Goal: Information Seeking & Learning: Understand process/instructions

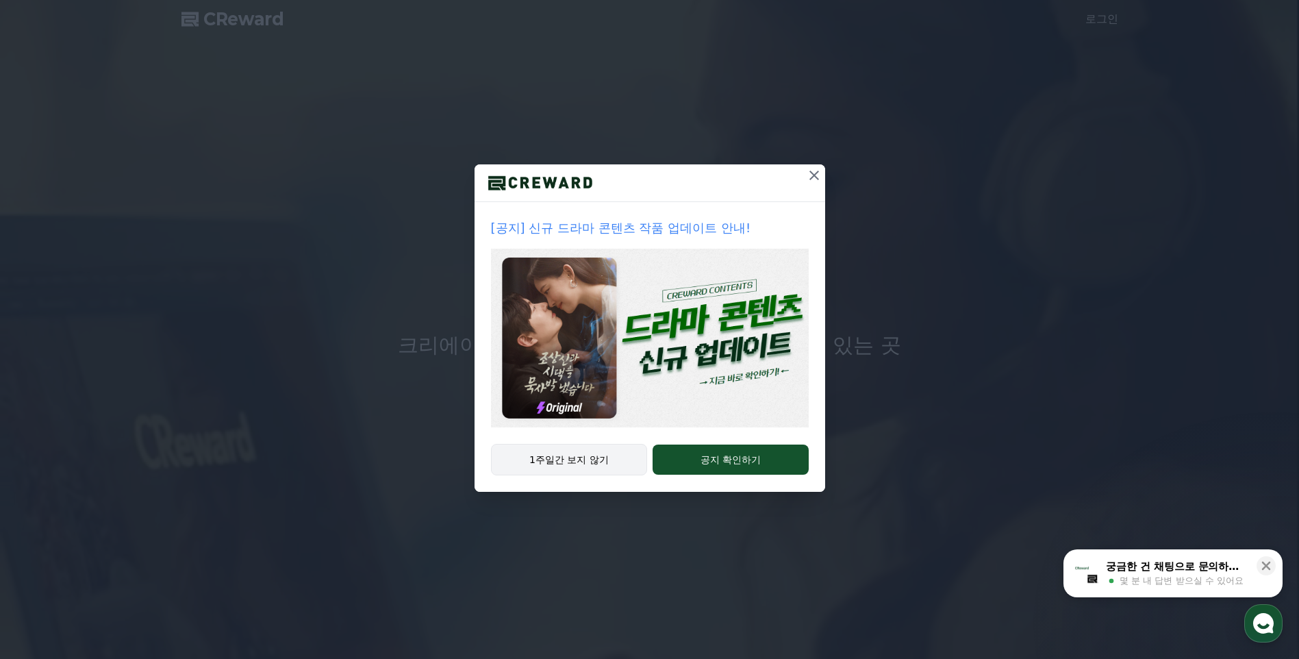
click at [564, 462] on button "1주일간 보지 않기" at bounding box center [569, 460] width 157 height 32
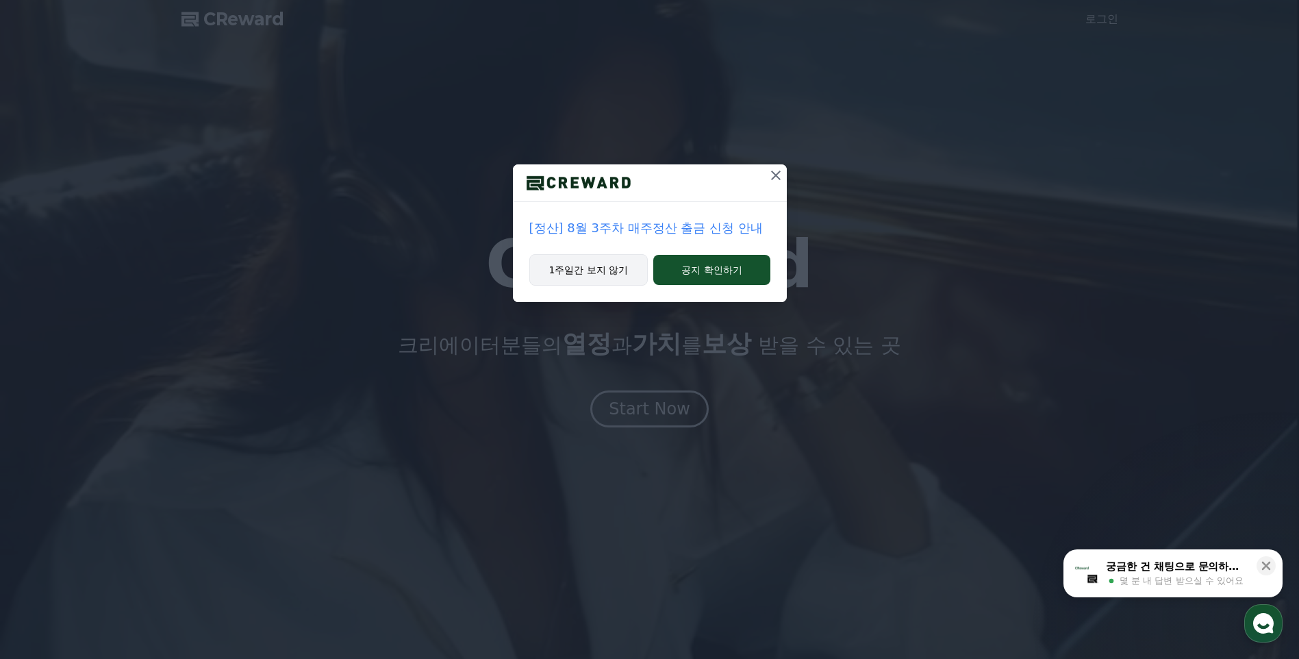
click at [620, 276] on button "1주일간 보지 않기" at bounding box center [588, 270] width 119 height 32
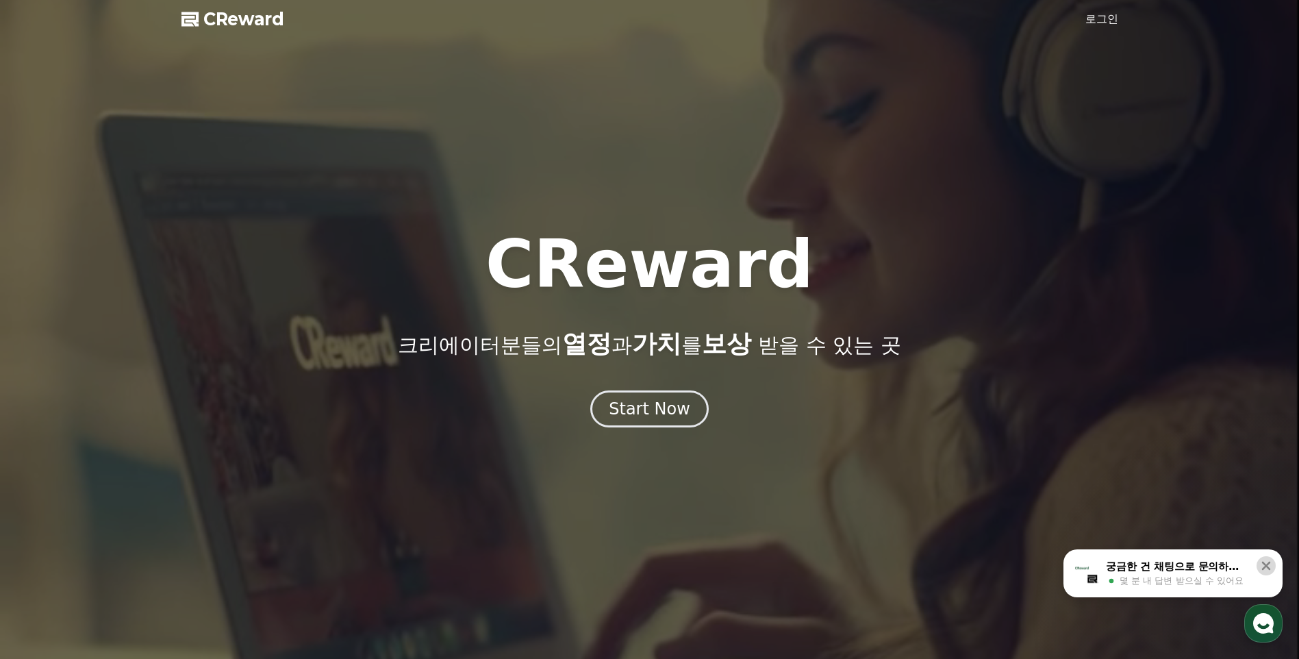
click at [1269, 562] on icon at bounding box center [1266, 566] width 9 height 9
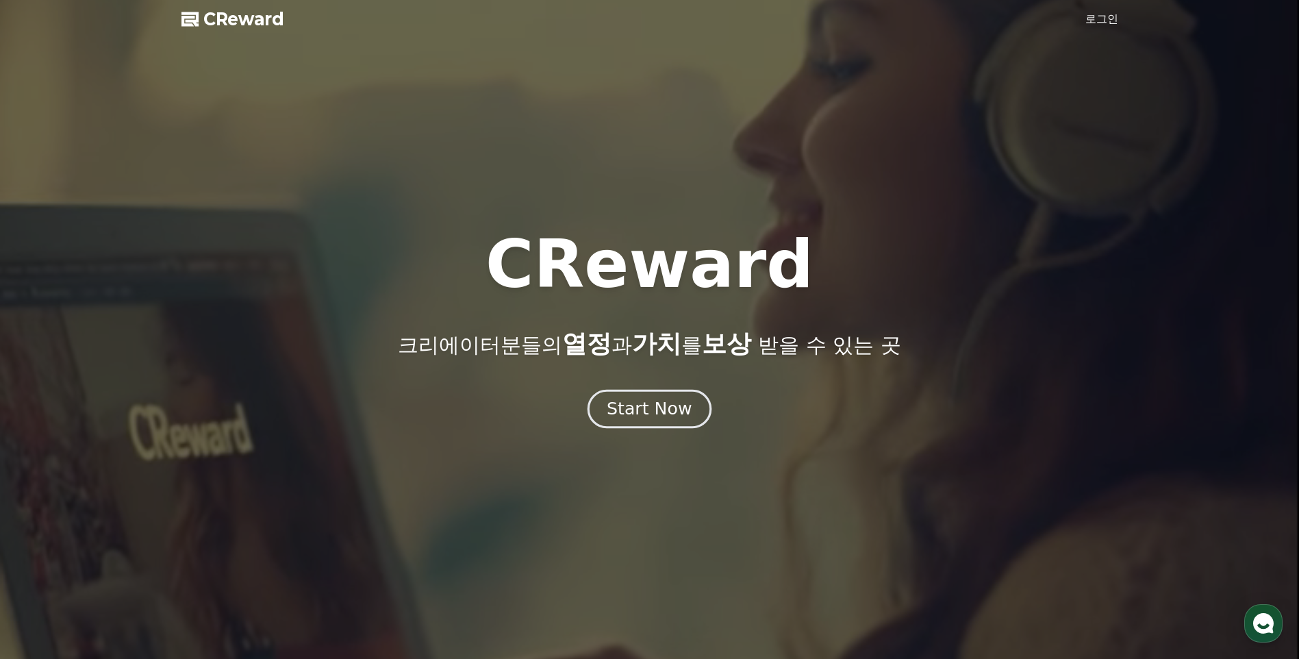
click at [643, 419] on div "Start Now" at bounding box center [649, 408] width 85 height 23
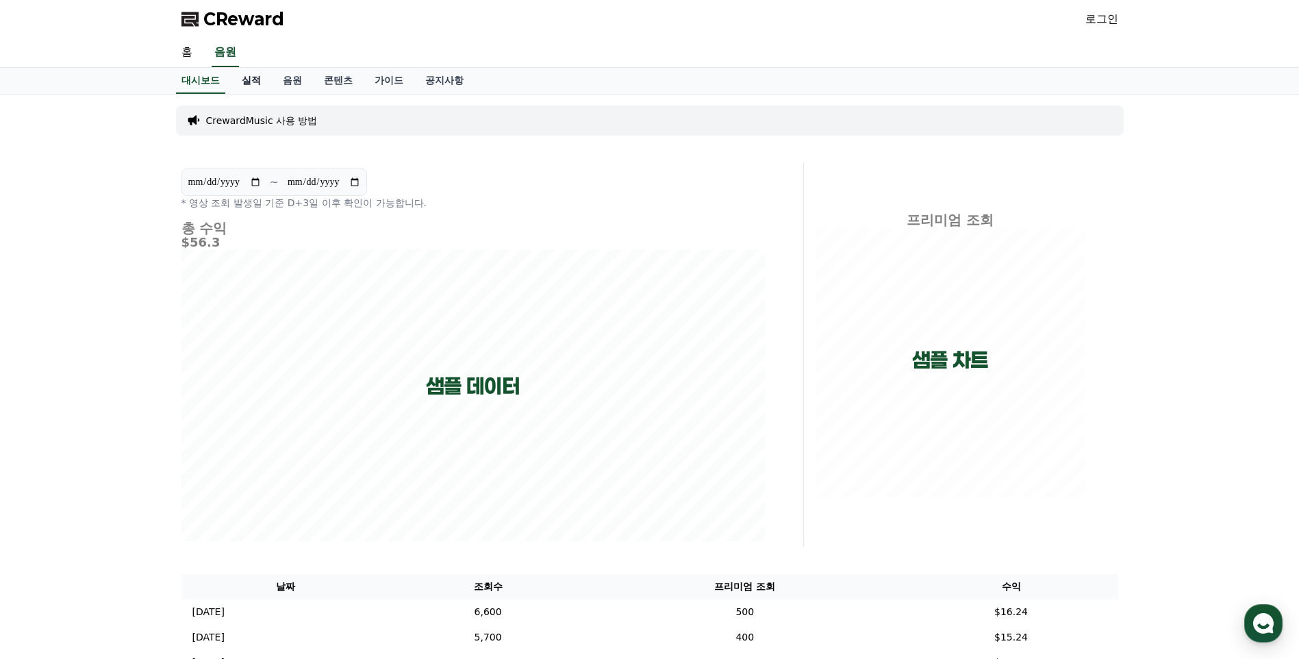
click at [255, 79] on link "실적" at bounding box center [251, 81] width 41 height 26
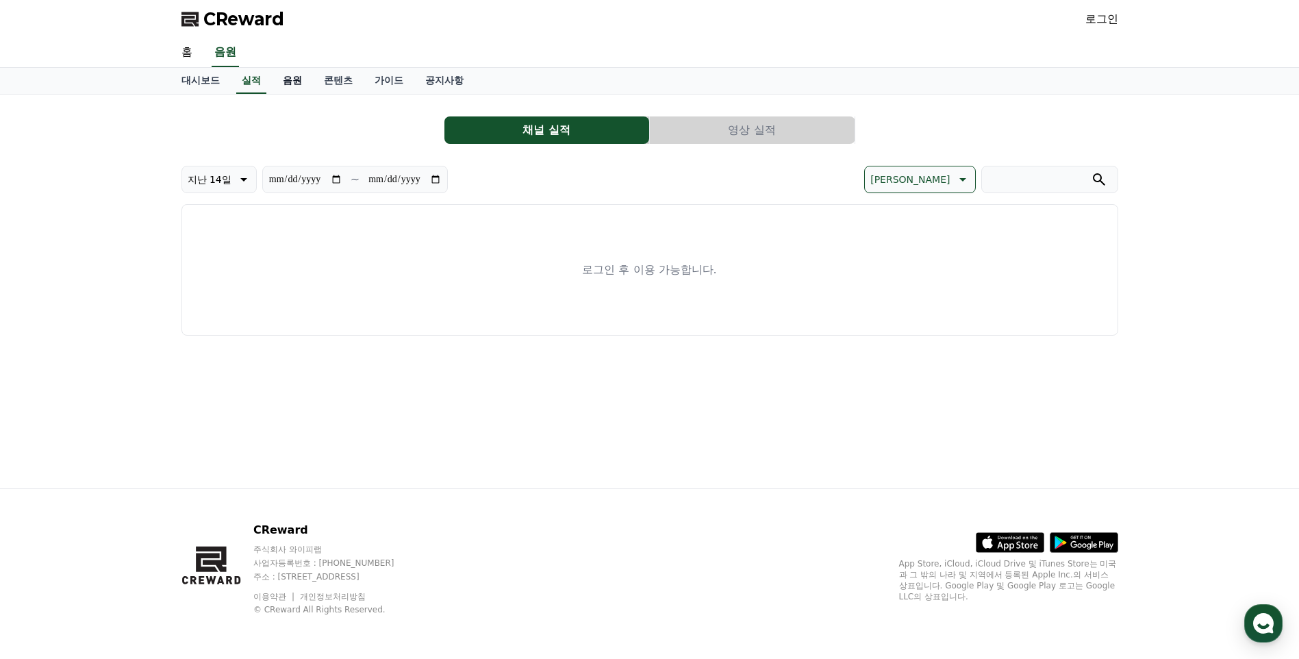
click at [294, 82] on link "음원" at bounding box center [292, 81] width 41 height 26
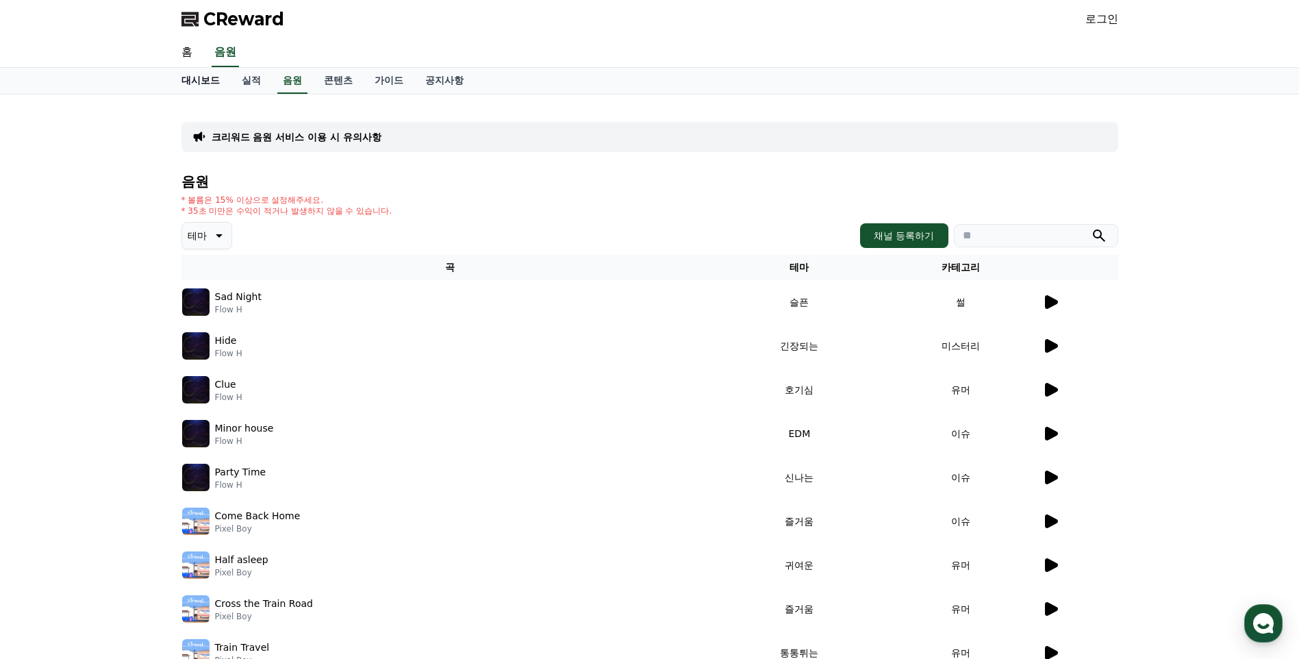
click at [203, 82] on link "대시보드" at bounding box center [201, 81] width 60 height 26
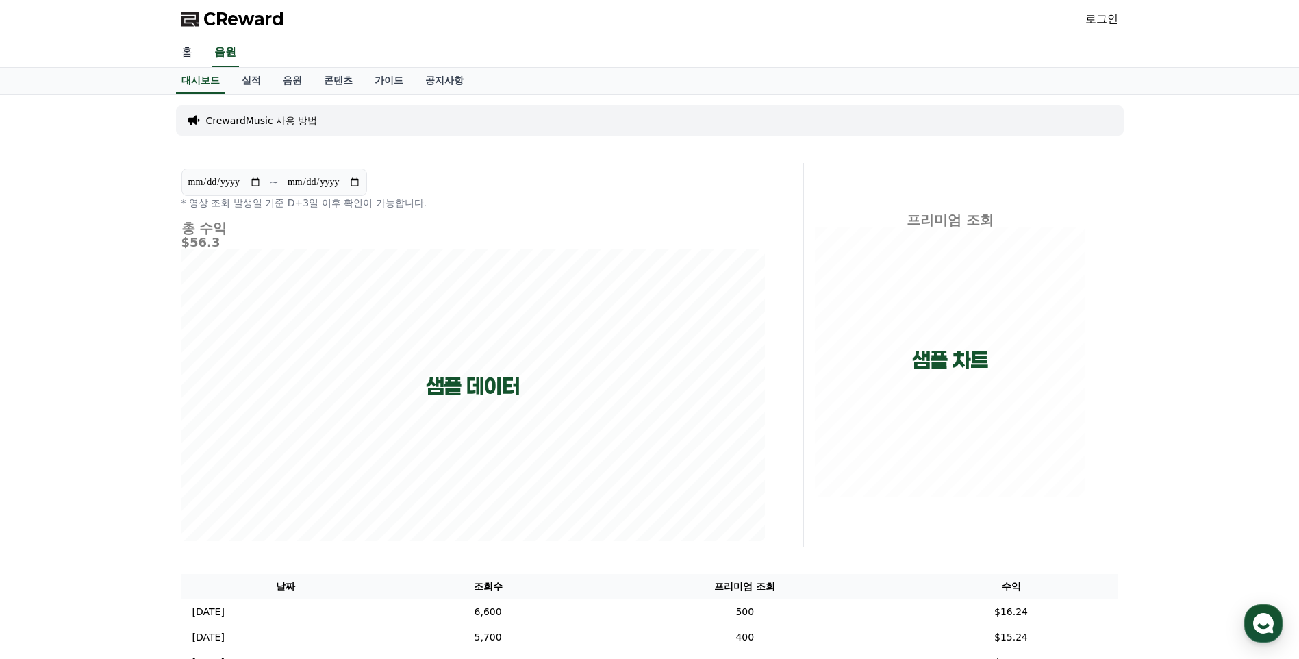
click at [186, 53] on link "홈" at bounding box center [187, 52] width 33 height 29
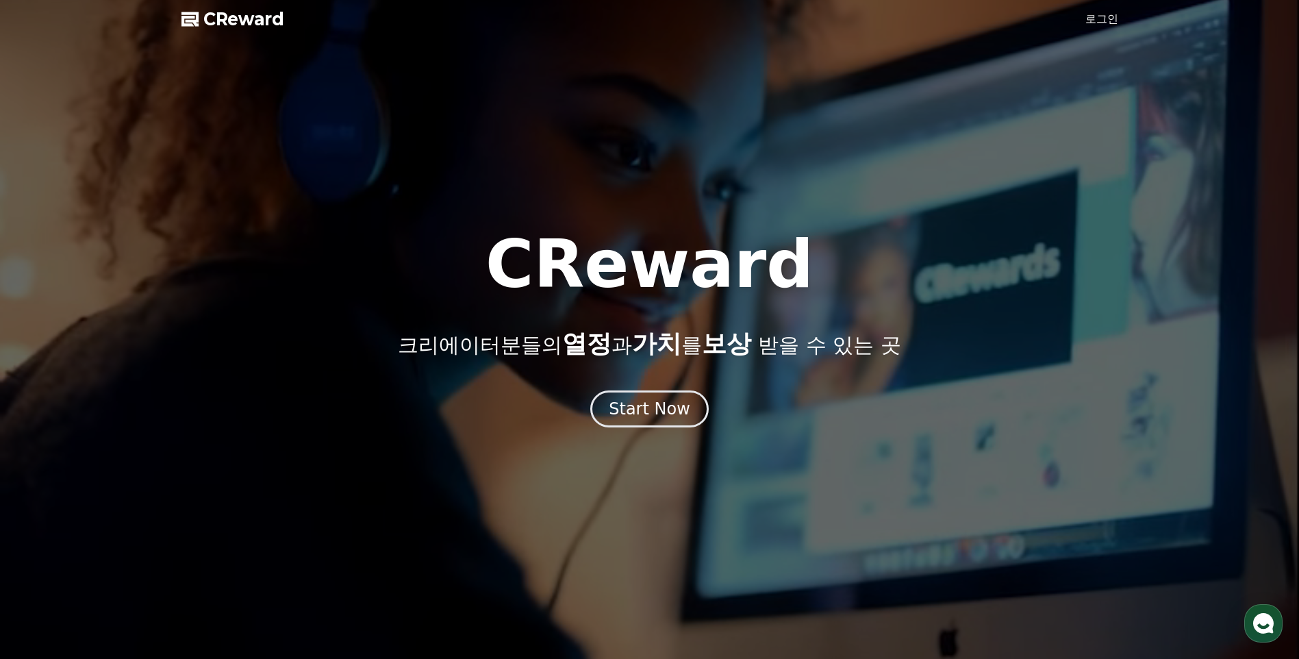
click at [245, 15] on span "CReward" at bounding box center [243, 19] width 81 height 22
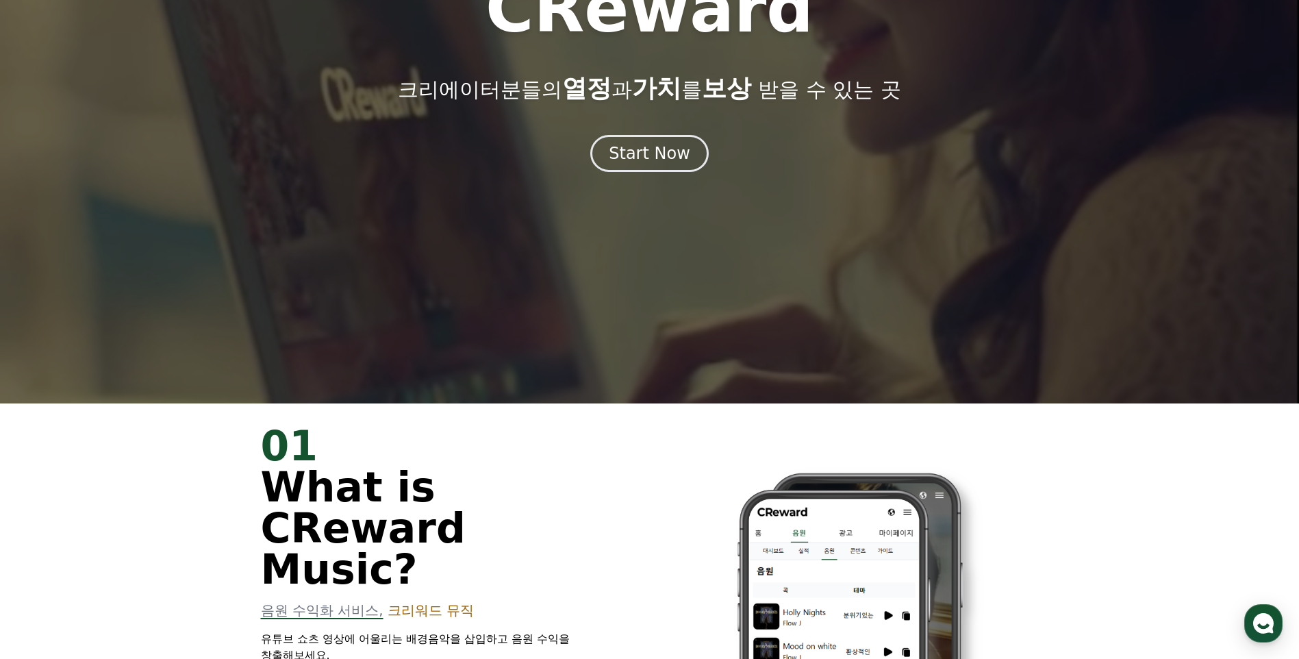
scroll to position [411, 0]
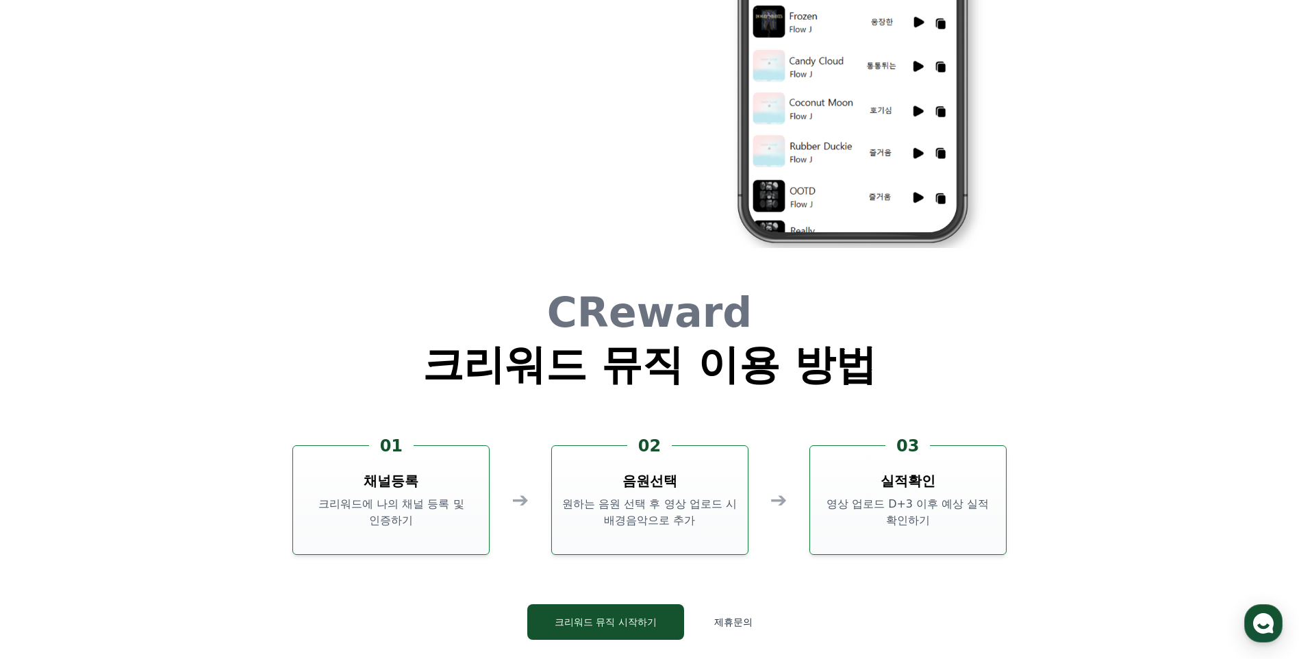
scroll to position [3630, 0]
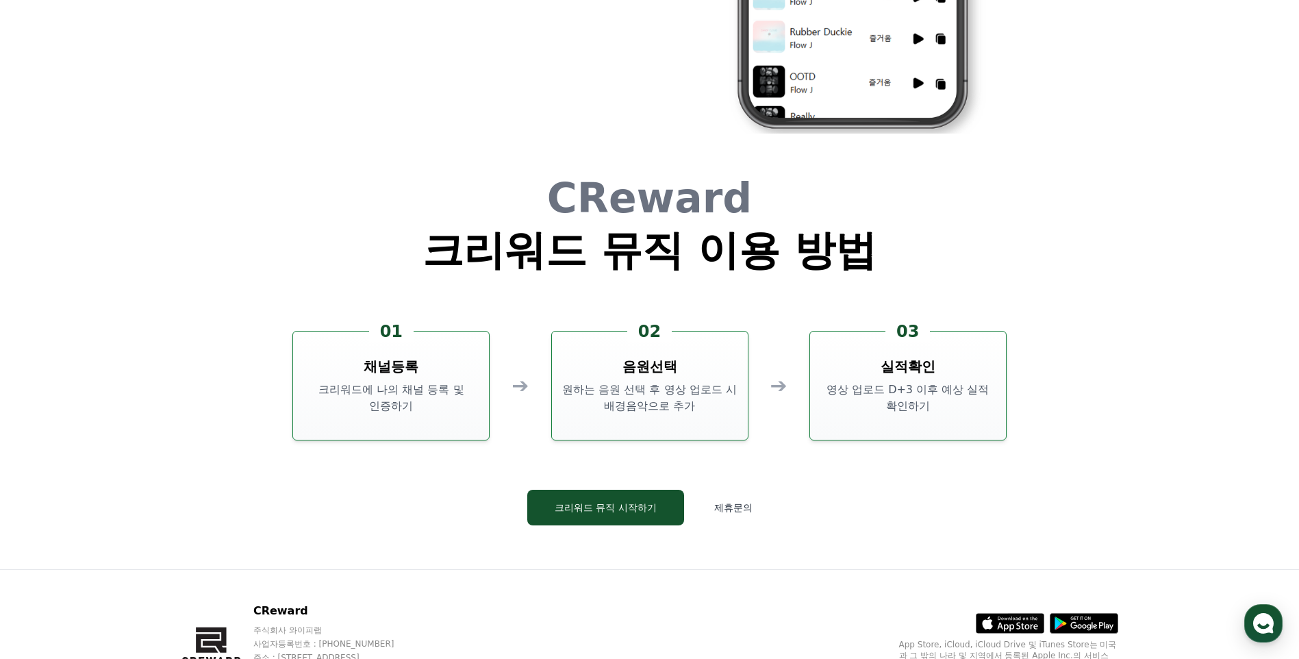
click at [264, 384] on div "CReward 크리워드 뮤직 이용 방법 01 채널등록 크리워드에 나의 채널 등록 및 인증하기 ➔ 02 음원선택 원하는 음원 선택 후 영상 업로…" at bounding box center [650, 362] width 822 height 414
drag, startPoint x: 601, startPoint y: 509, endPoint x: 578, endPoint y: 502, distance: 23.6
click at [601, 509] on button "크리워드 뮤직 시작하기" at bounding box center [605, 508] width 157 height 36
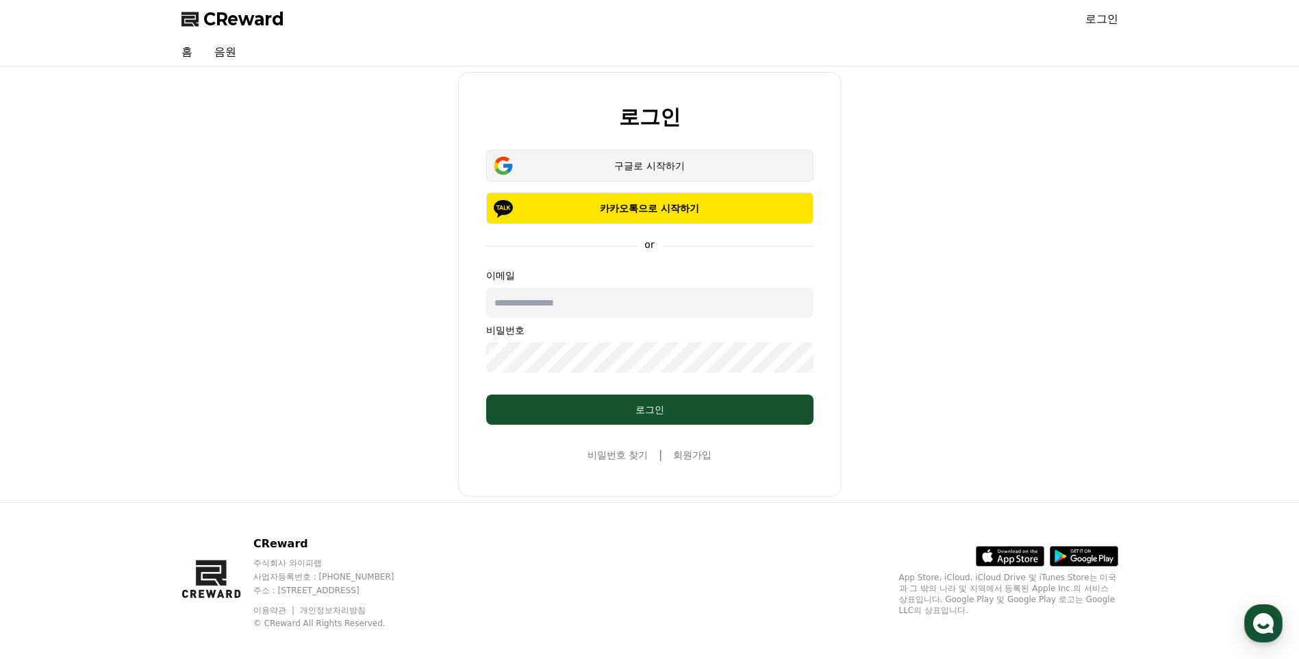
drag, startPoint x: 595, startPoint y: 165, endPoint x: 586, endPoint y: 163, distance: 8.5
click at [595, 164] on div "구글로 시작하기" at bounding box center [650, 166] width 288 height 14
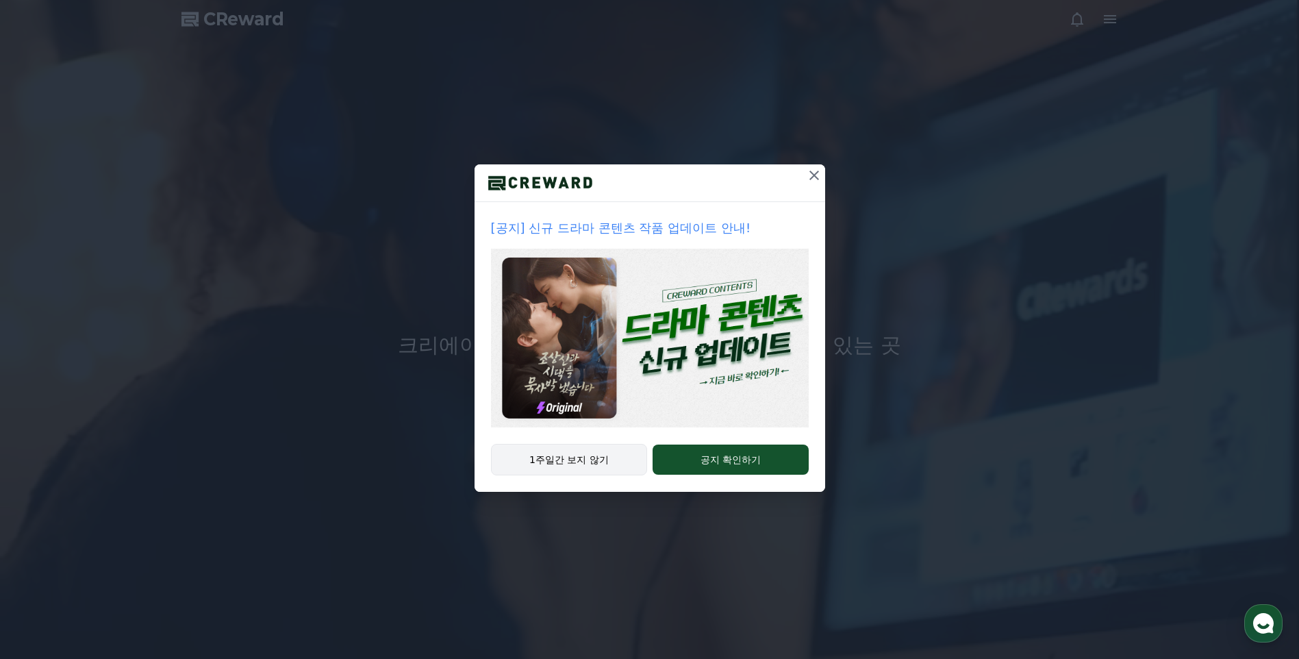
click at [564, 460] on button "1주일간 보지 않기" at bounding box center [569, 460] width 157 height 32
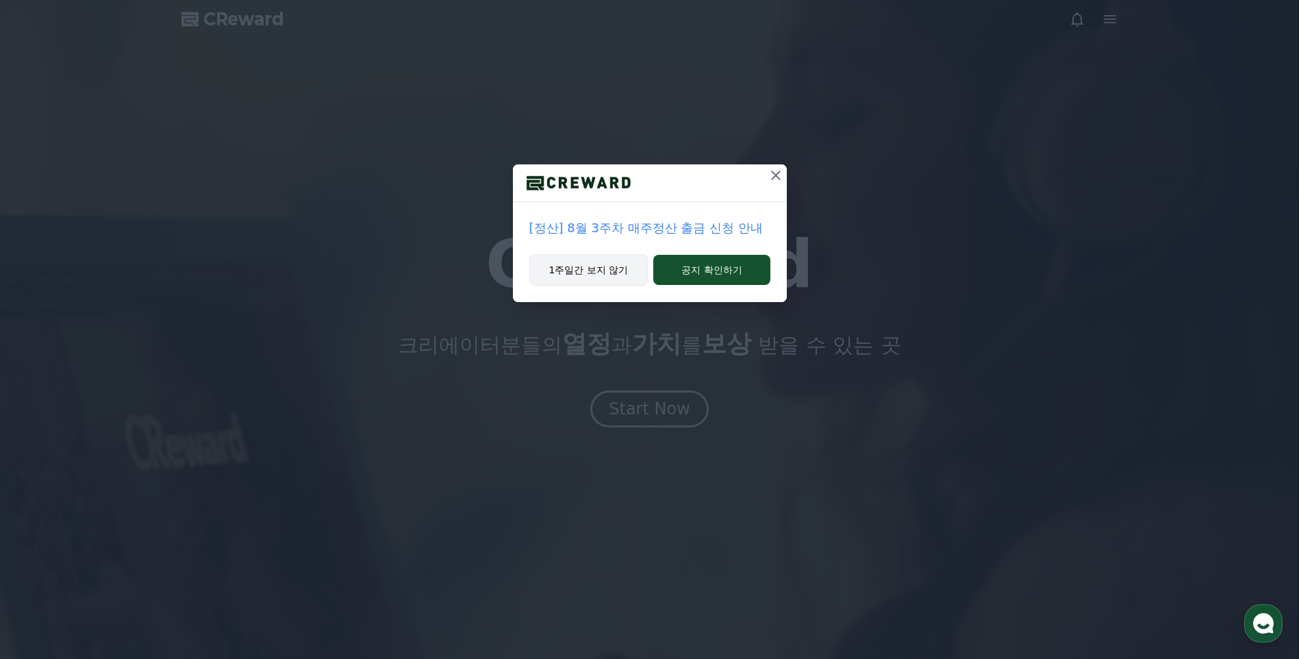
click at [602, 268] on button "1주일간 보지 않기" at bounding box center [588, 270] width 119 height 32
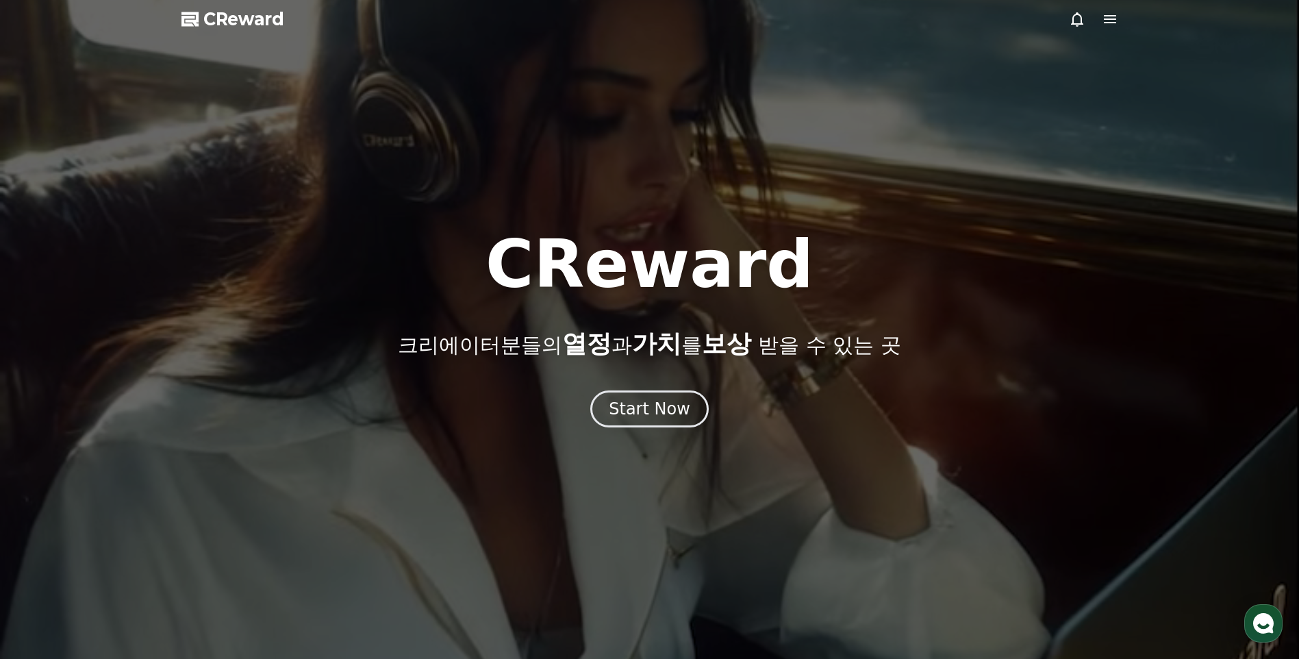
click at [916, 203] on div at bounding box center [649, 329] width 1299 height 659
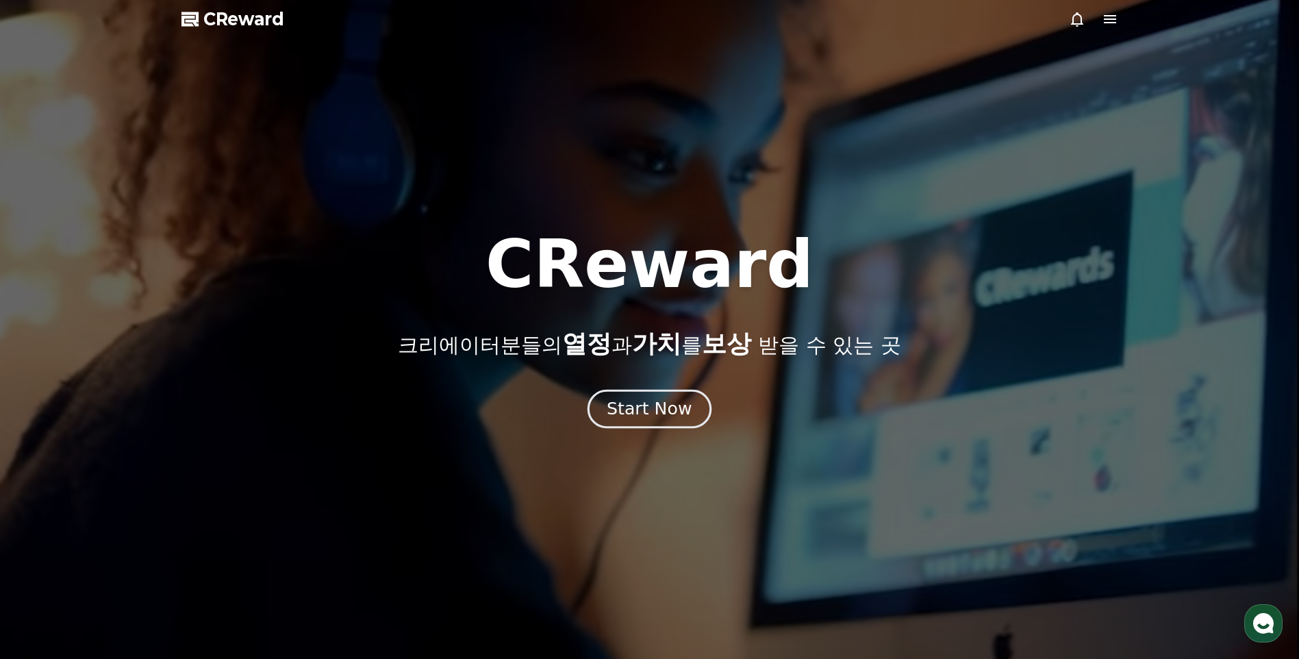
click at [655, 414] on div "Start Now" at bounding box center [649, 408] width 85 height 23
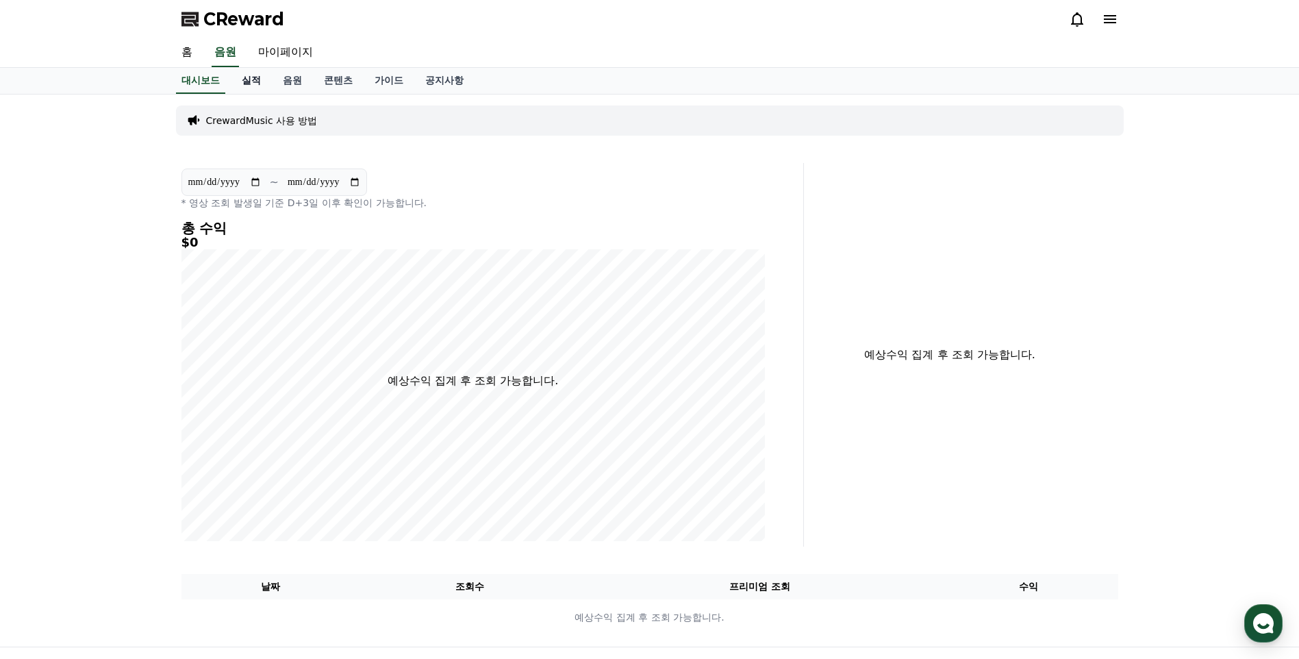
click at [251, 85] on link "실적" at bounding box center [251, 81] width 41 height 26
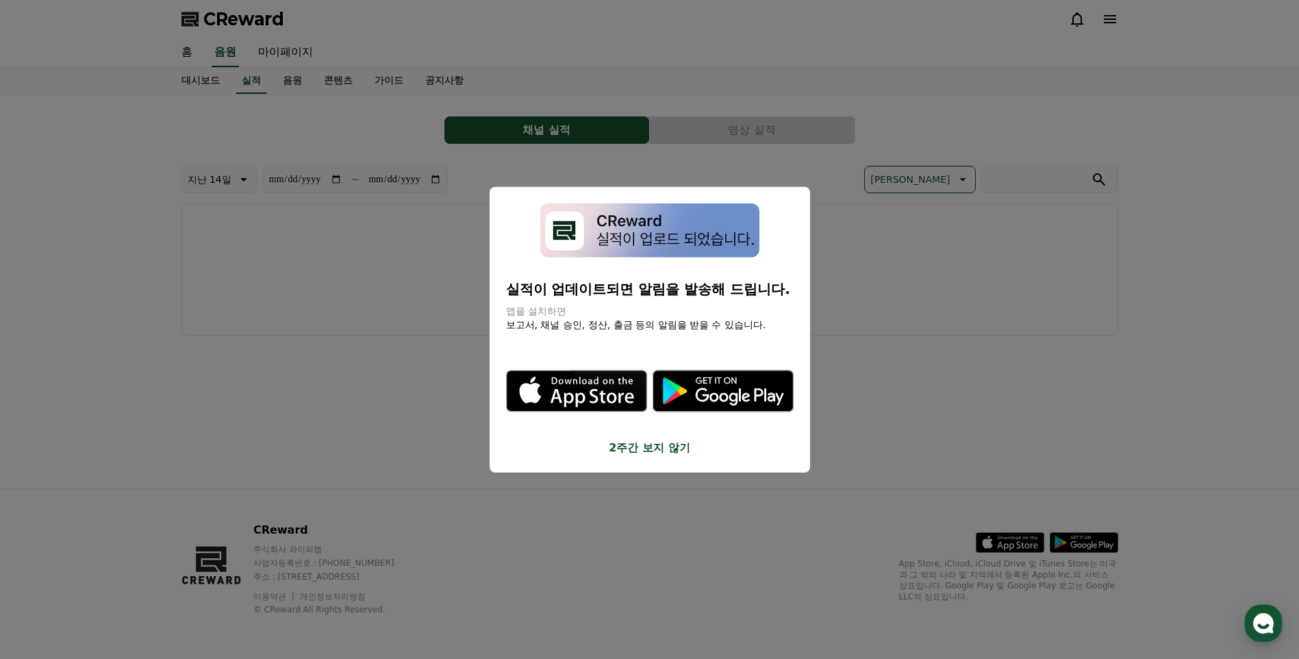
click at [636, 449] on button "2주간 보지 않기" at bounding box center [650, 447] width 288 height 16
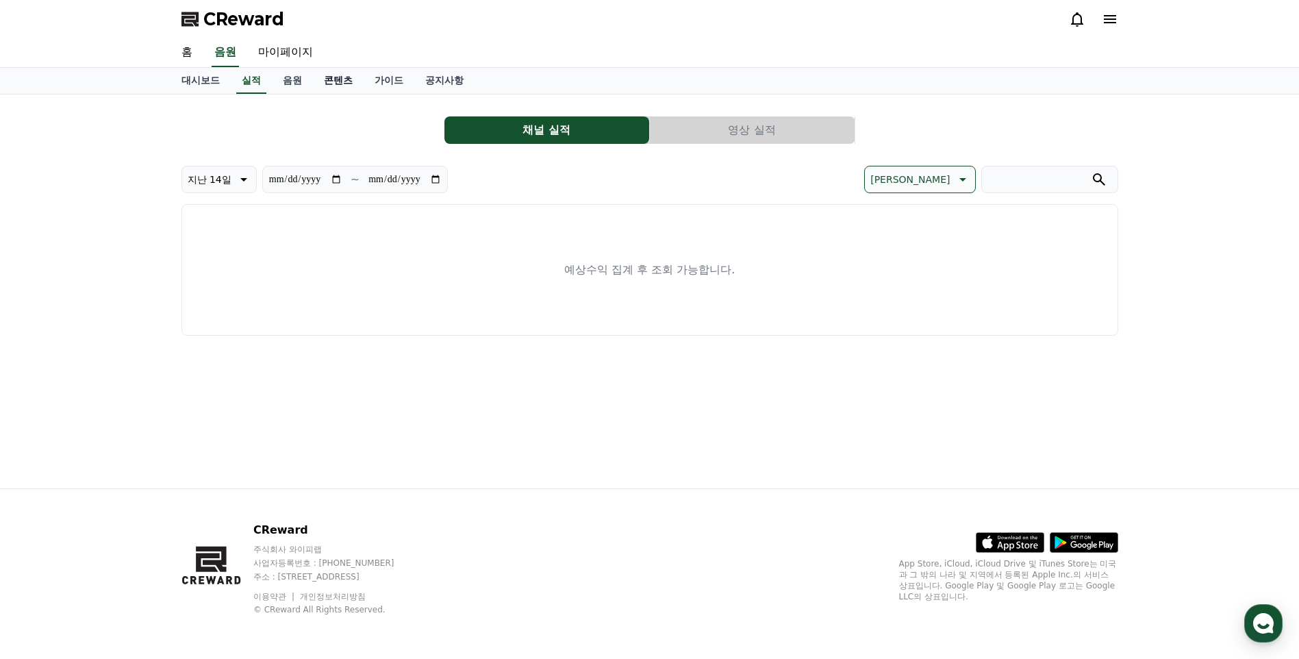
drag, startPoint x: 292, startPoint y: 81, endPoint x: 332, endPoint y: 81, distance: 39.7
click at [292, 81] on link "음원" at bounding box center [292, 81] width 41 height 26
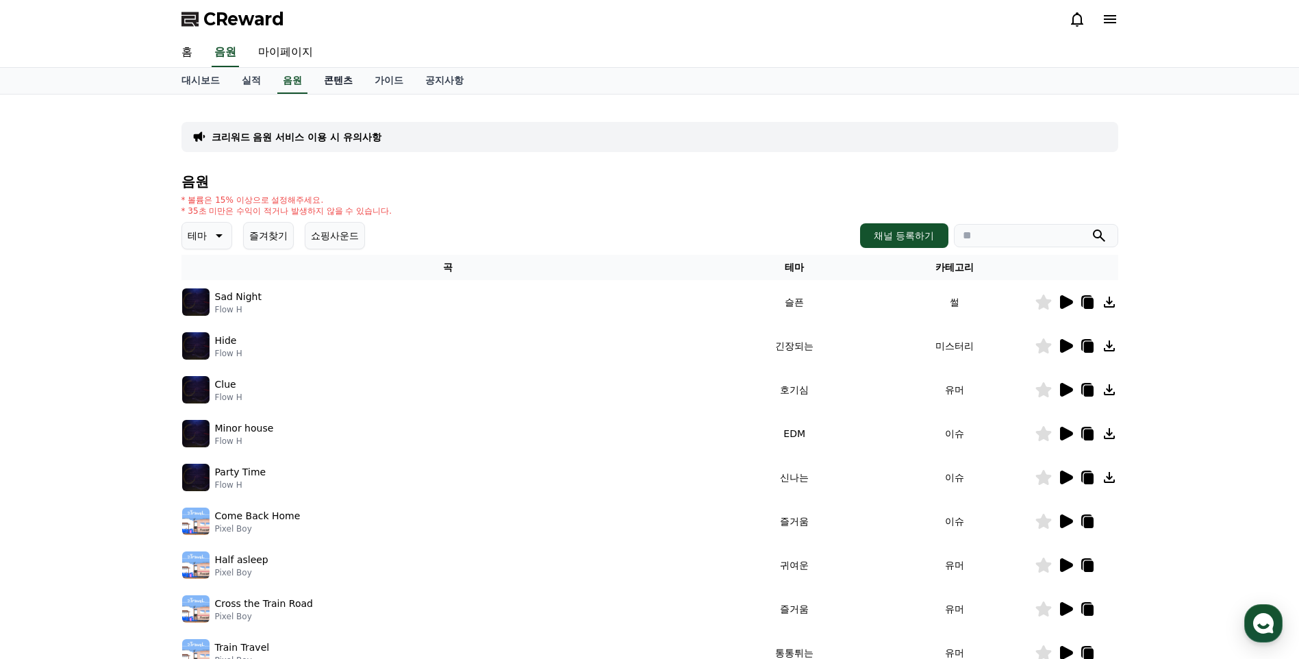
click at [339, 80] on link "콘텐츠" at bounding box center [338, 81] width 51 height 26
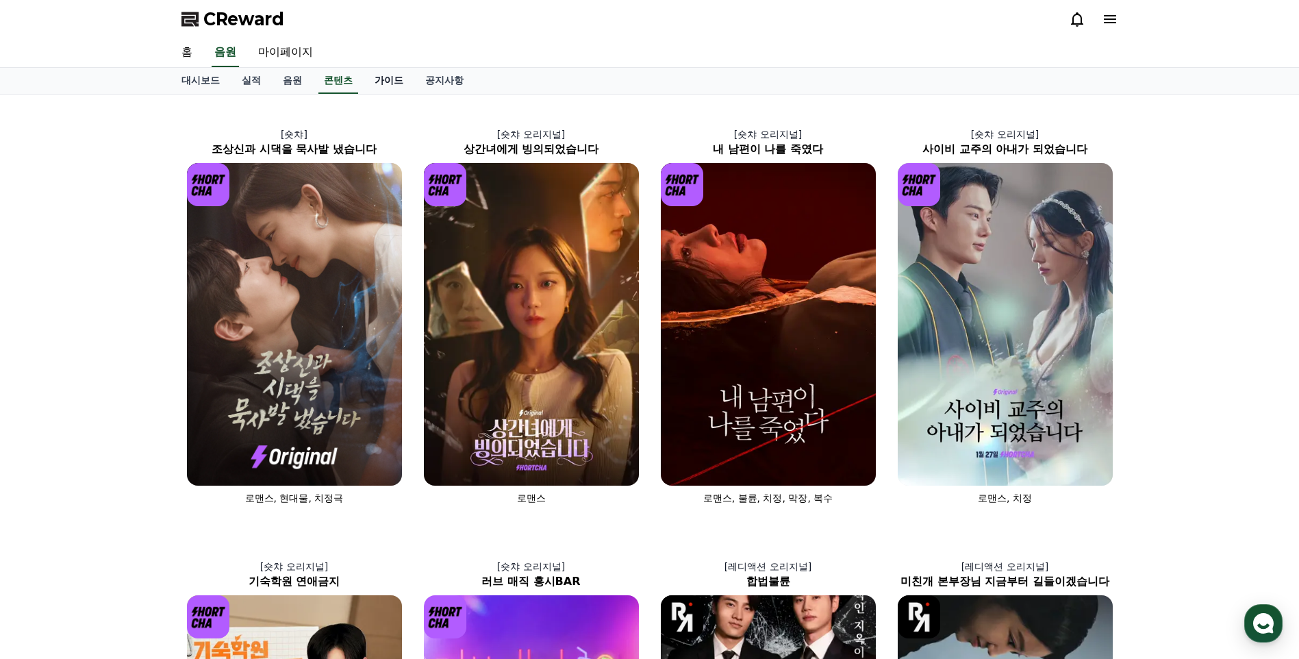
click at [377, 88] on link "가이드" at bounding box center [389, 81] width 51 height 26
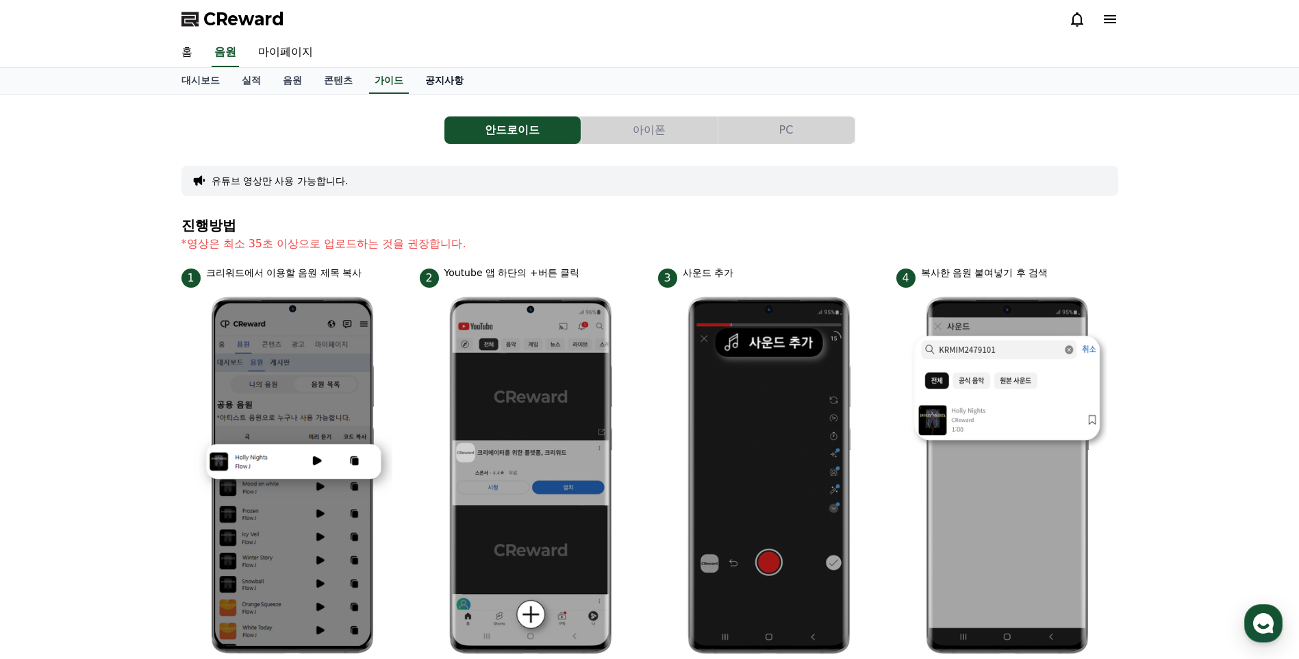
click at [447, 79] on link "공지사항" at bounding box center [444, 81] width 60 height 26
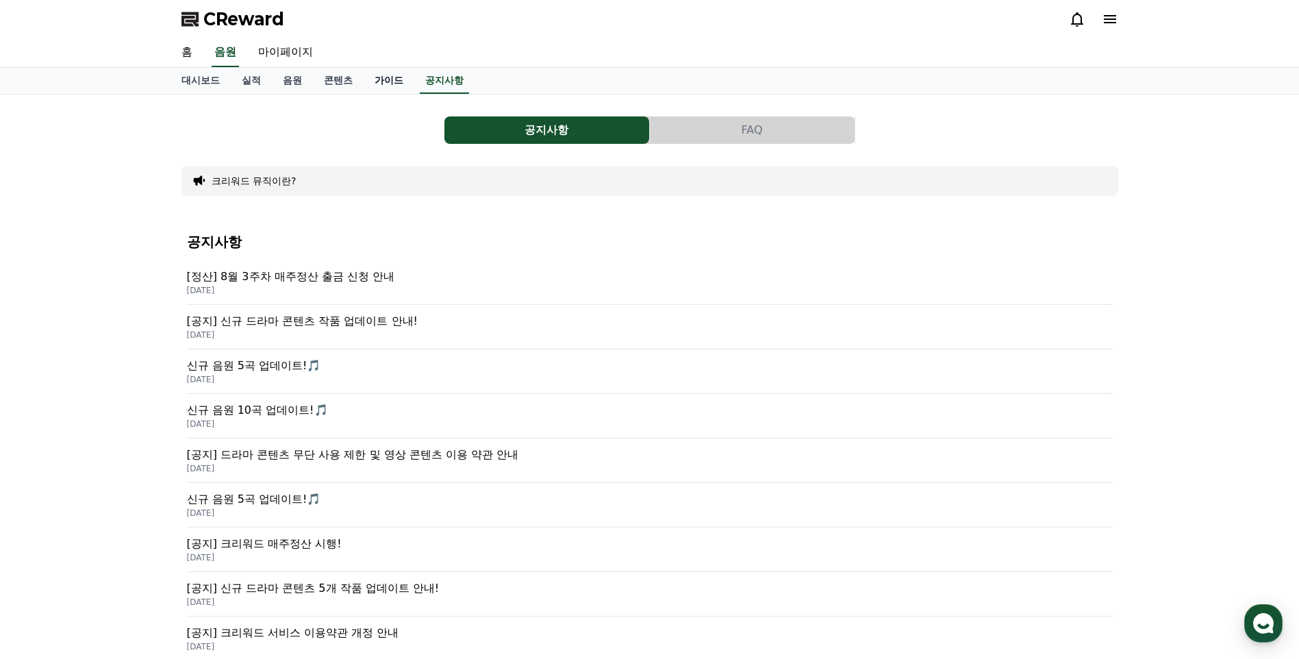
click at [388, 82] on link "가이드" at bounding box center [389, 81] width 51 height 26
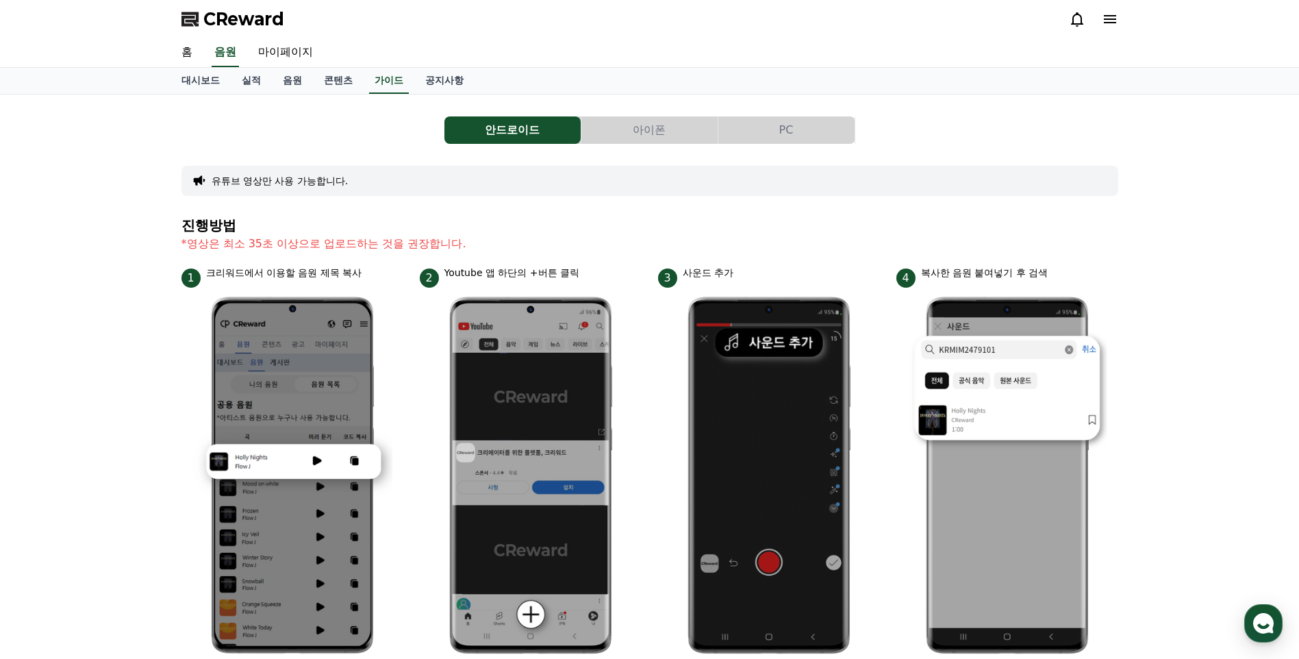
click at [666, 129] on button "아이폰" at bounding box center [650, 129] width 136 height 27
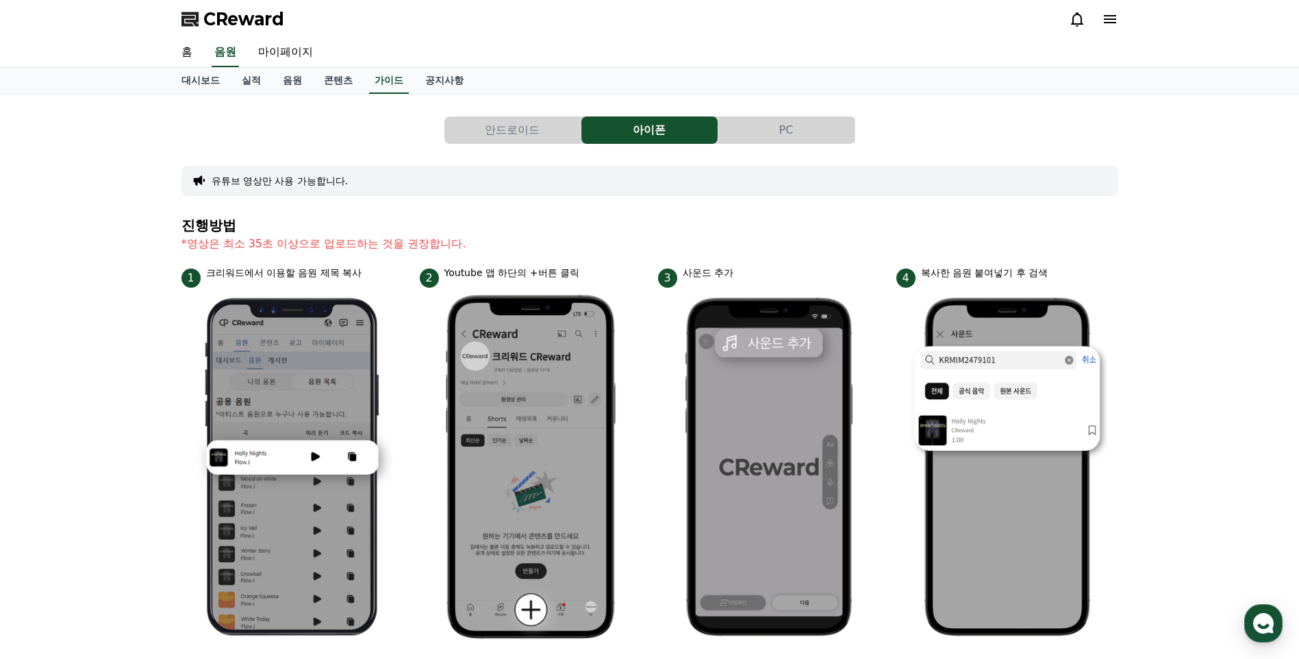
click at [772, 127] on button "PC" at bounding box center [787, 129] width 136 height 27
